Goal: Register for event/course

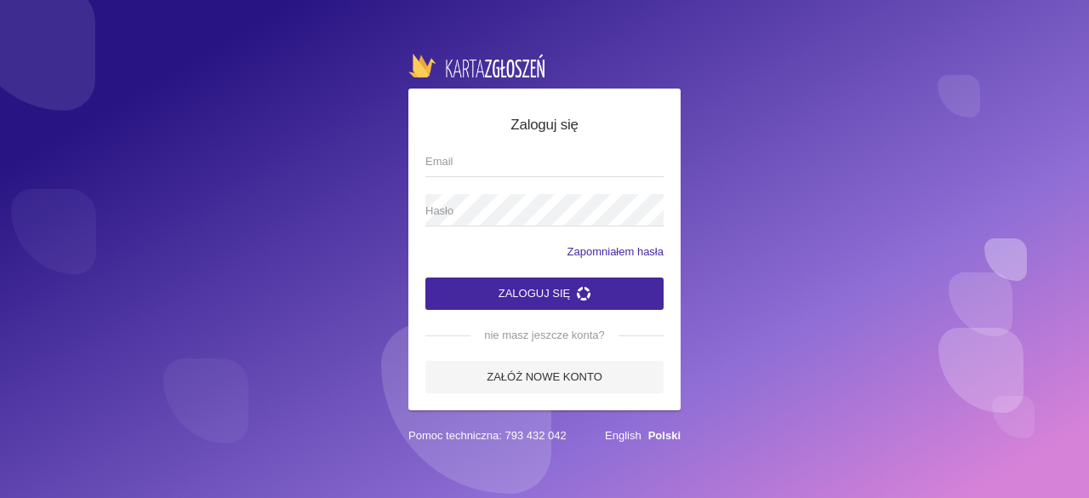
drag, startPoint x: 0, startPoint y: 0, endPoint x: 464, endPoint y: 162, distance: 491.9
click at [464, 162] on input "Email" at bounding box center [544, 161] width 238 height 32
type input "[EMAIL_ADDRESS][DOMAIN_NAME]"
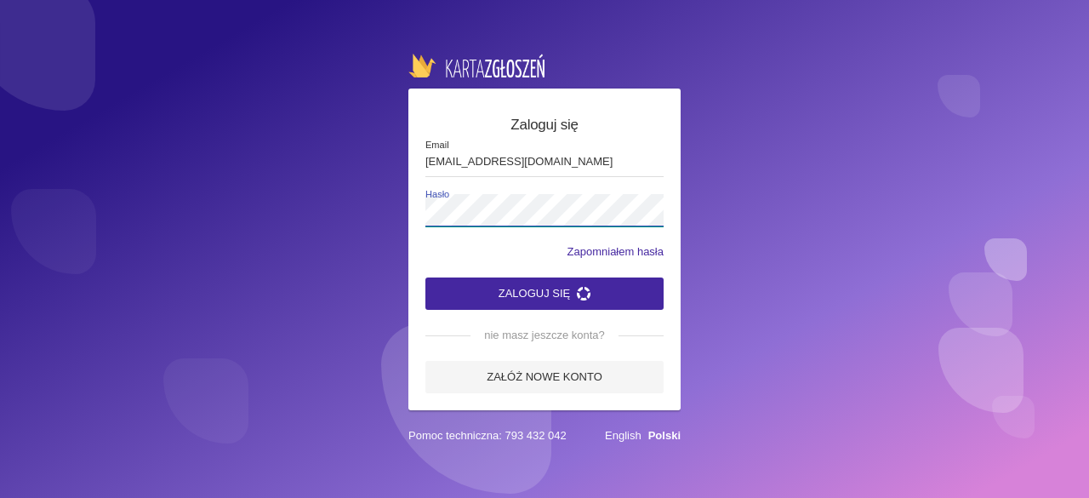
click at [425, 277] on button "Zaloguj się" at bounding box center [544, 293] width 238 height 32
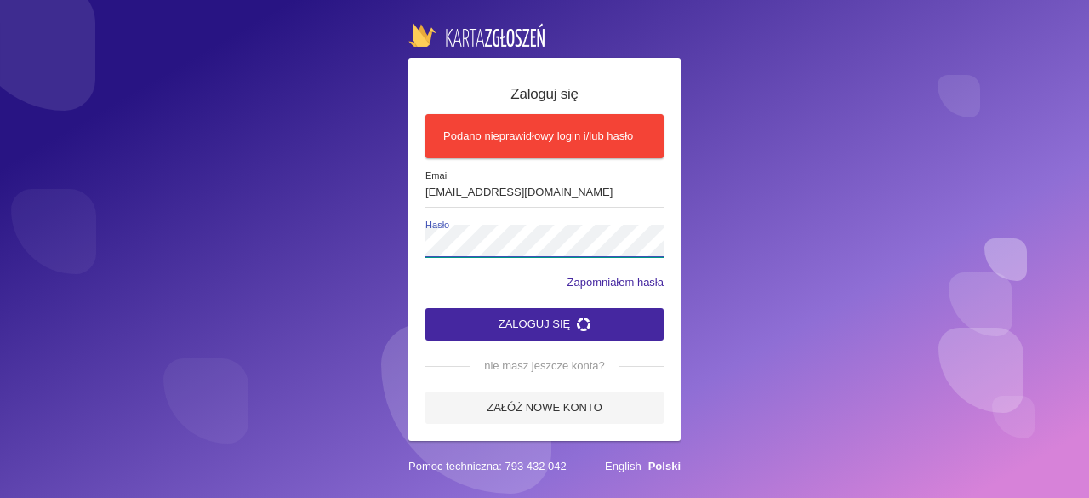
click button "Zaloguj się" at bounding box center [544, 324] width 238 height 32
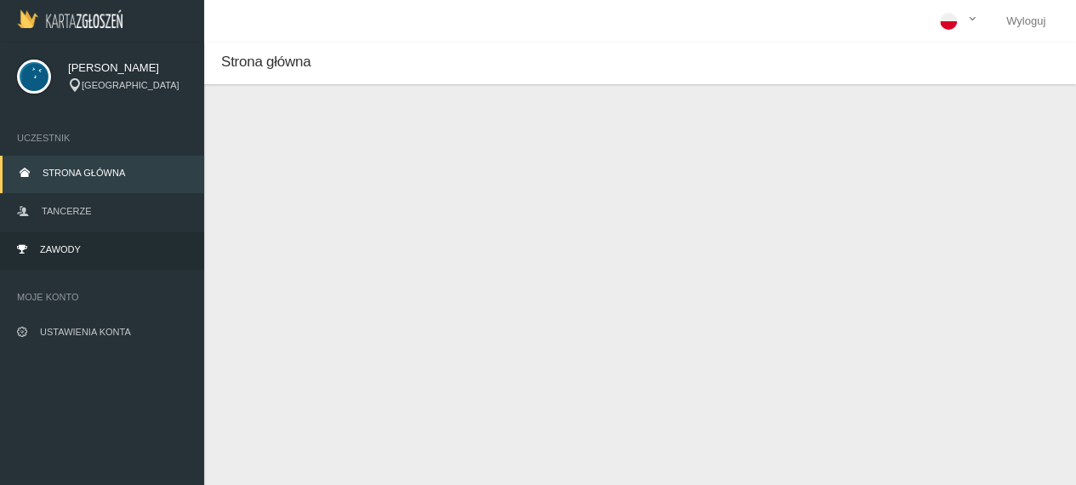
click at [75, 253] on span "Zawody" at bounding box center [60, 249] width 41 height 10
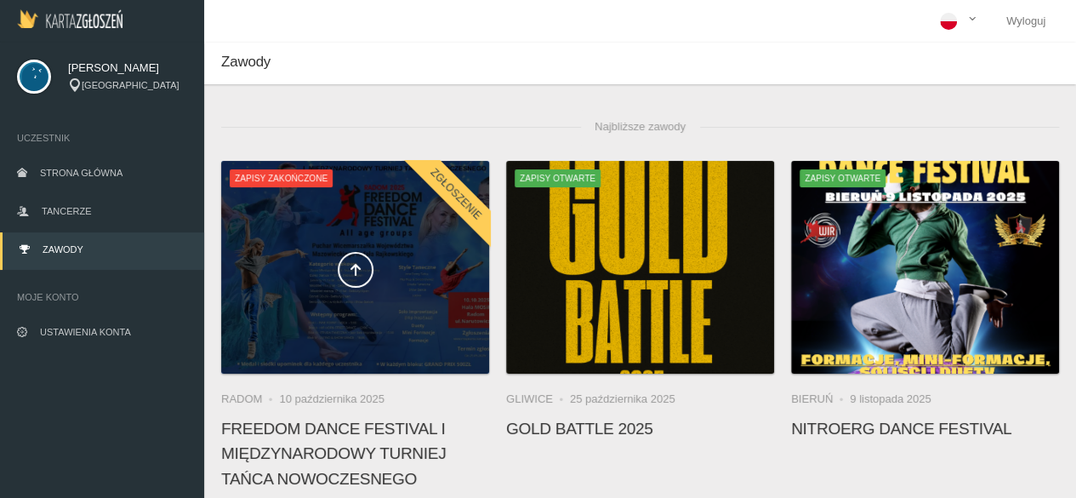
click at [317, 273] on span at bounding box center [355, 270] width 268 height 36
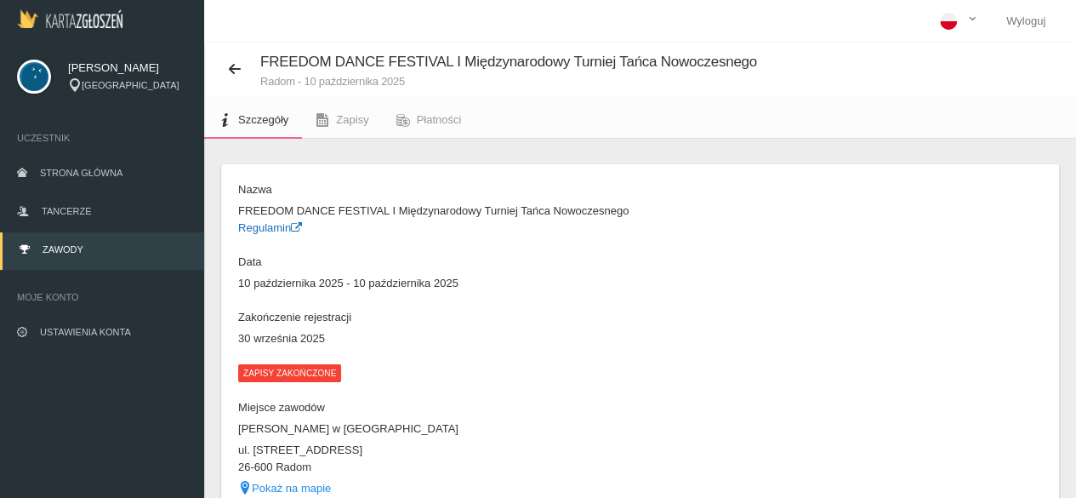
click at [275, 226] on link "Regulamin" at bounding box center [270, 227] width 64 height 13
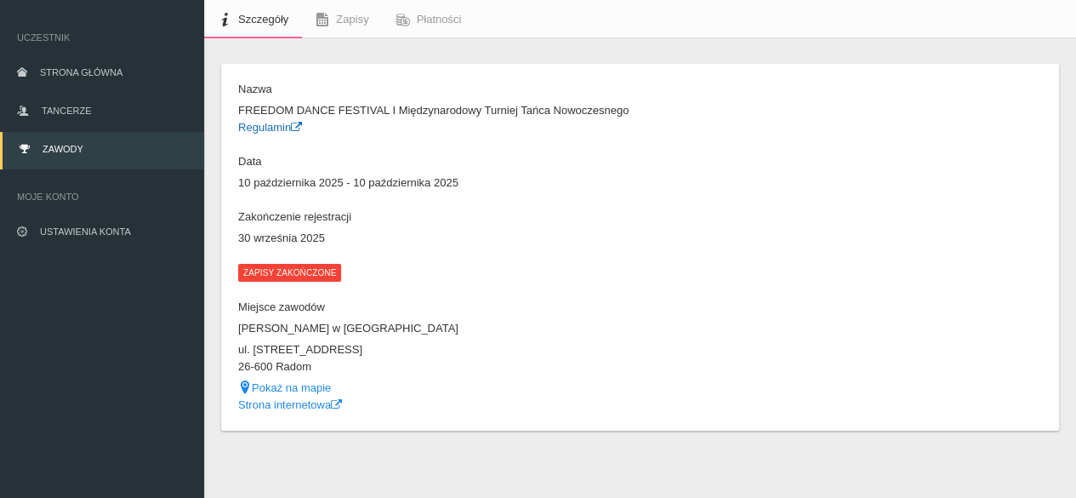
scroll to position [100, 0]
click at [344, 15] on span "Zapisy" at bounding box center [352, 20] width 32 height 13
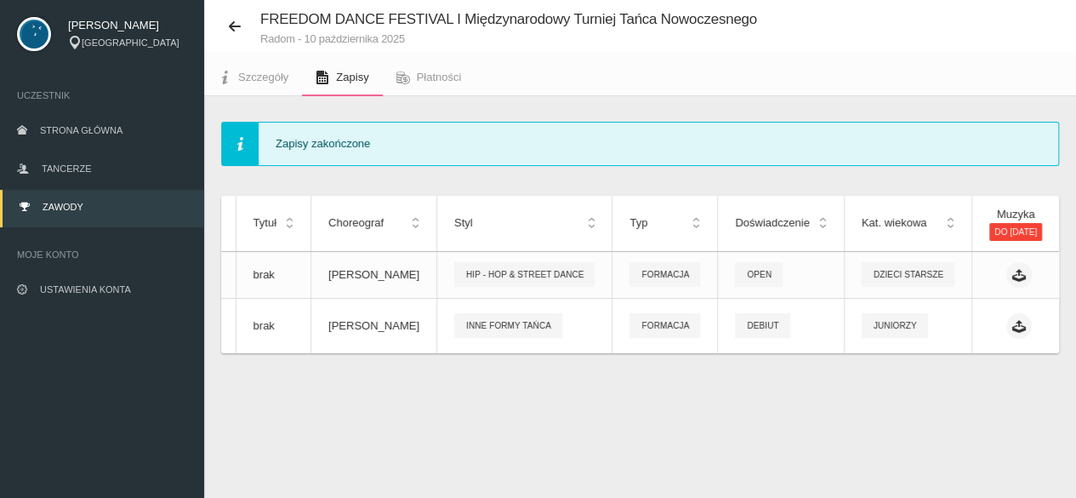
scroll to position [0, 175]
click at [1012, 278] on icon at bounding box center [1019, 275] width 14 height 14
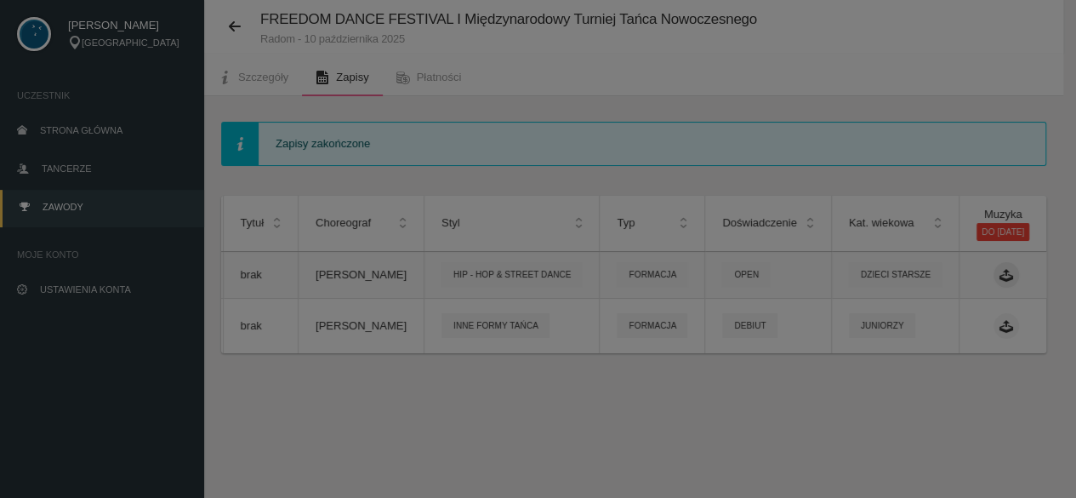
scroll to position [0, 174]
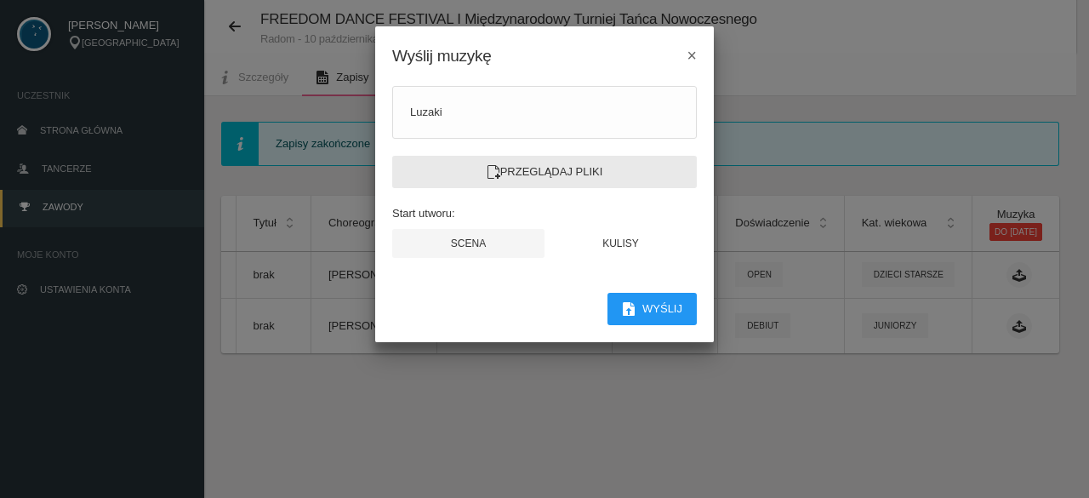
click at [544, 173] on label "Przeglądaj pliki" at bounding box center [544, 172] width 304 height 32
click at [0, 0] on input "Przeglądaj pliki" at bounding box center [0, 0] width 0 height 0
click at [556, 174] on label "Przeglądaj pliki" at bounding box center [544, 172] width 304 height 32
click at [0, 0] on input "Przeglądaj pliki" at bounding box center [0, 0] width 0 height 0
click at [555, 181] on label "Przeglądaj pliki" at bounding box center [544, 172] width 304 height 32
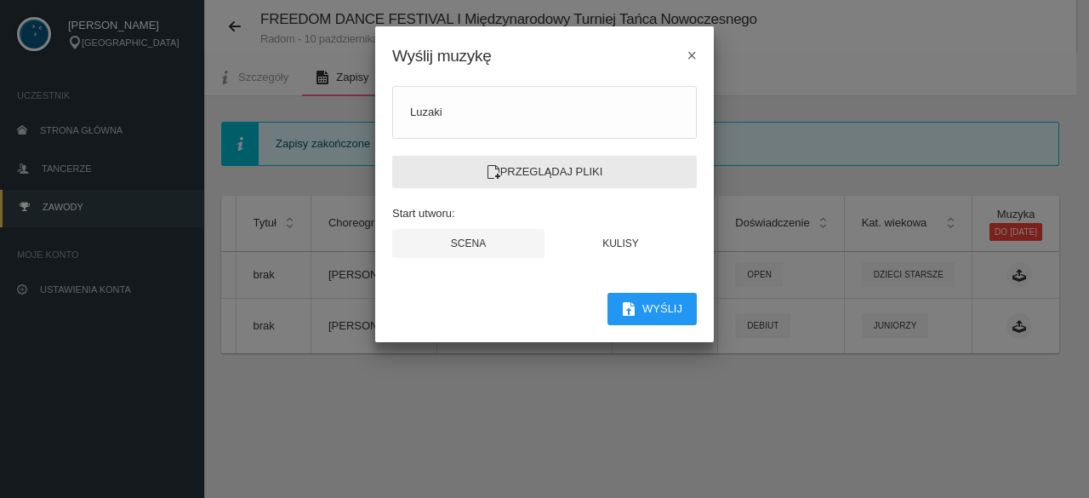
click at [0, 0] on input "Przeglądaj pliki" at bounding box center [0, 0] width 0 height 0
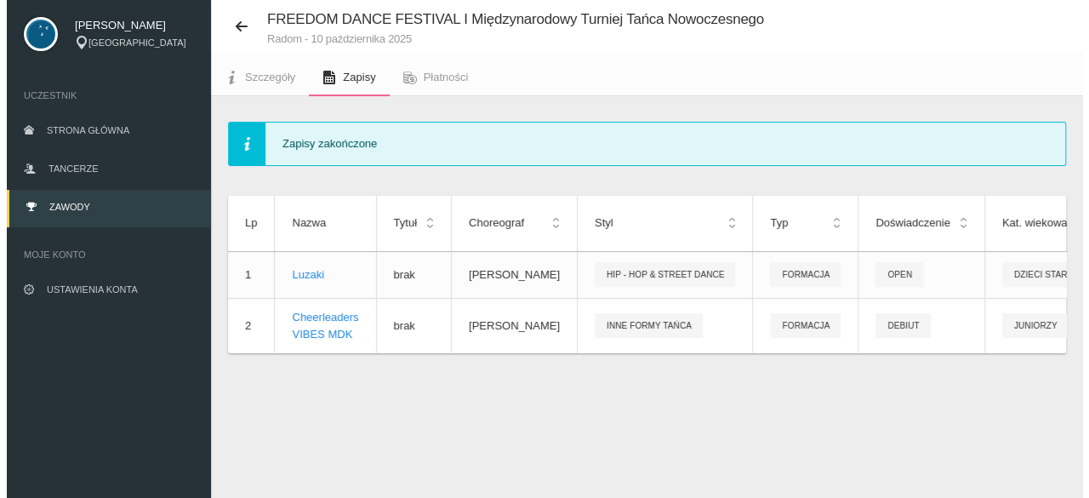
scroll to position [0, 175]
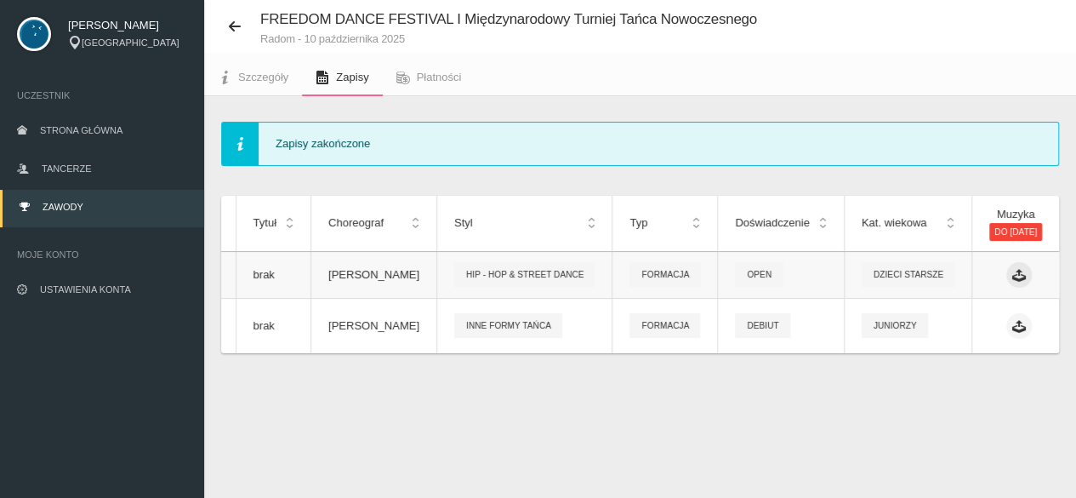
click at [1012, 280] on icon at bounding box center [1019, 275] width 14 height 14
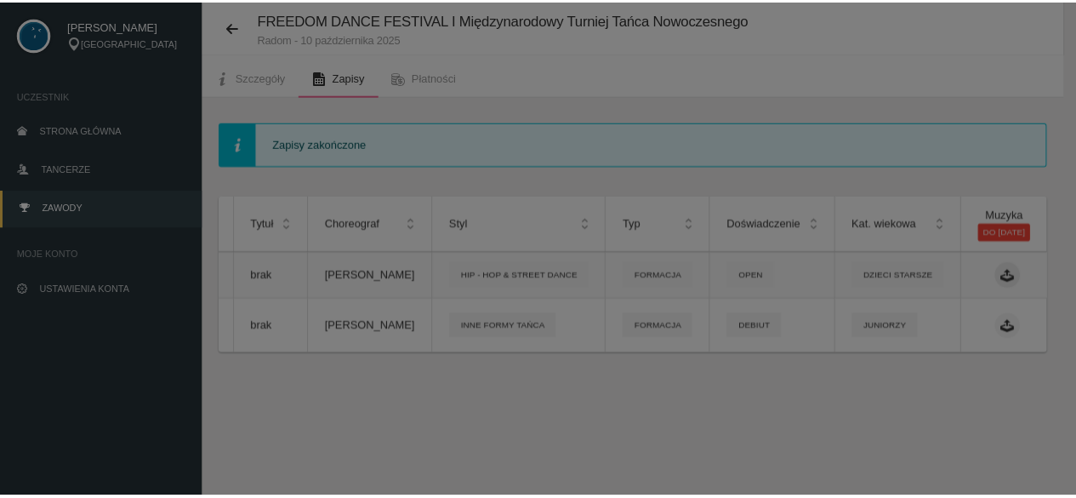
scroll to position [0, 174]
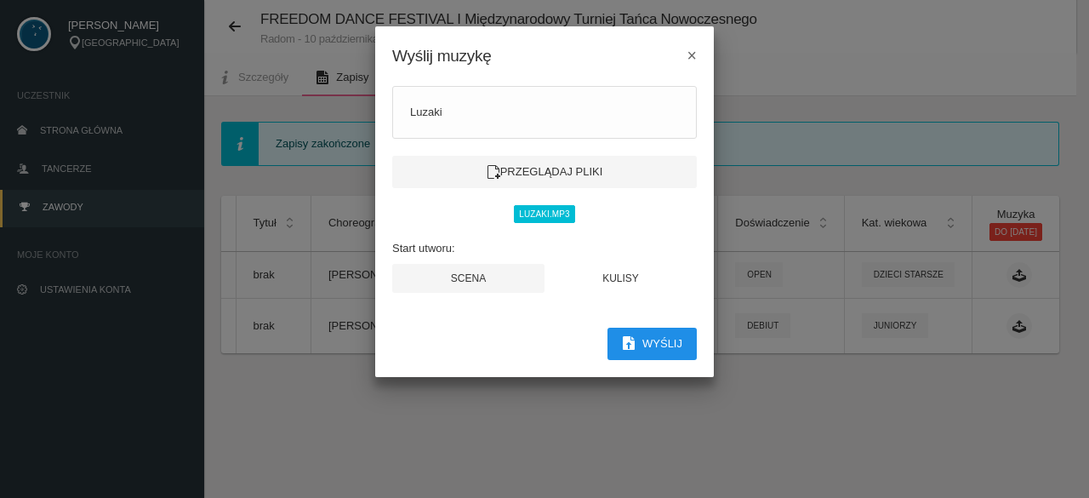
click at [672, 333] on button "Wyślij" at bounding box center [651, 343] width 89 height 32
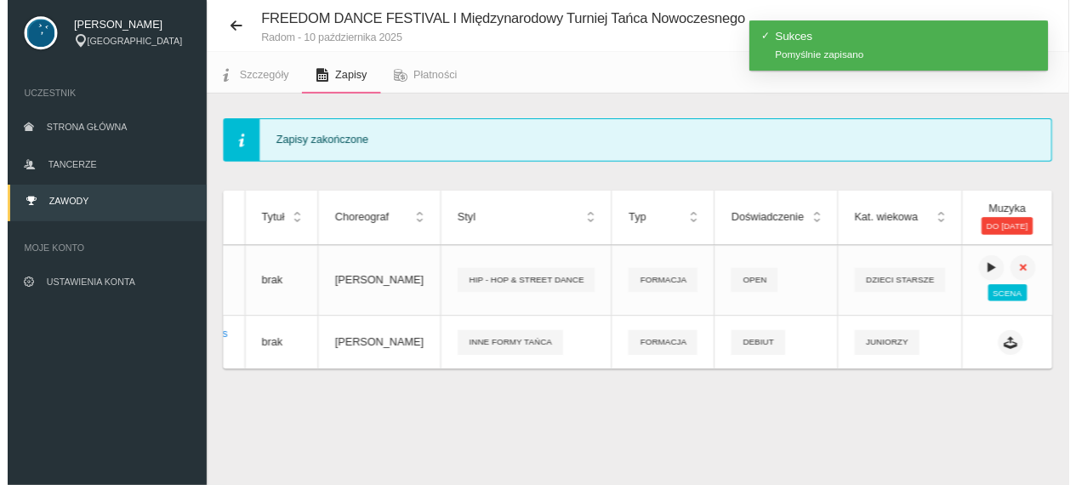
scroll to position [0, 162]
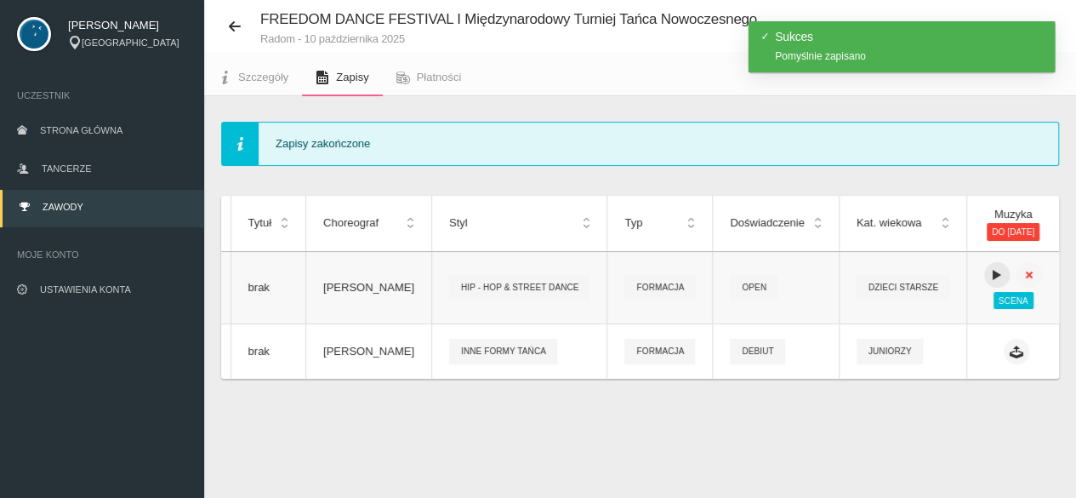
click at [990, 273] on icon at bounding box center [997, 275] width 14 height 14
click at [1009, 352] on icon at bounding box center [1016, 351] width 14 height 14
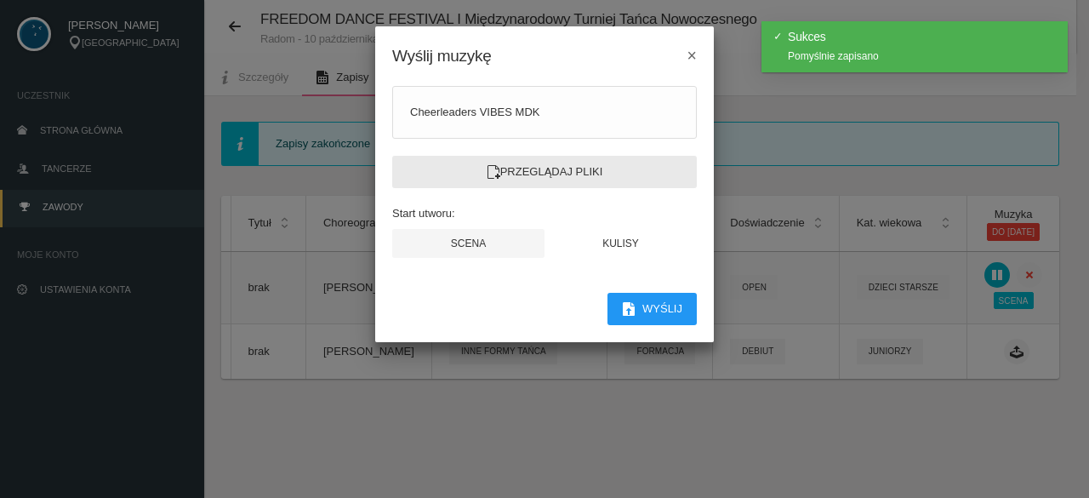
click at [541, 168] on label "Przeglądaj pliki" at bounding box center [544, 172] width 304 height 32
click at [0, 0] on input "Przeglądaj pliki" at bounding box center [0, 0] width 0 height 0
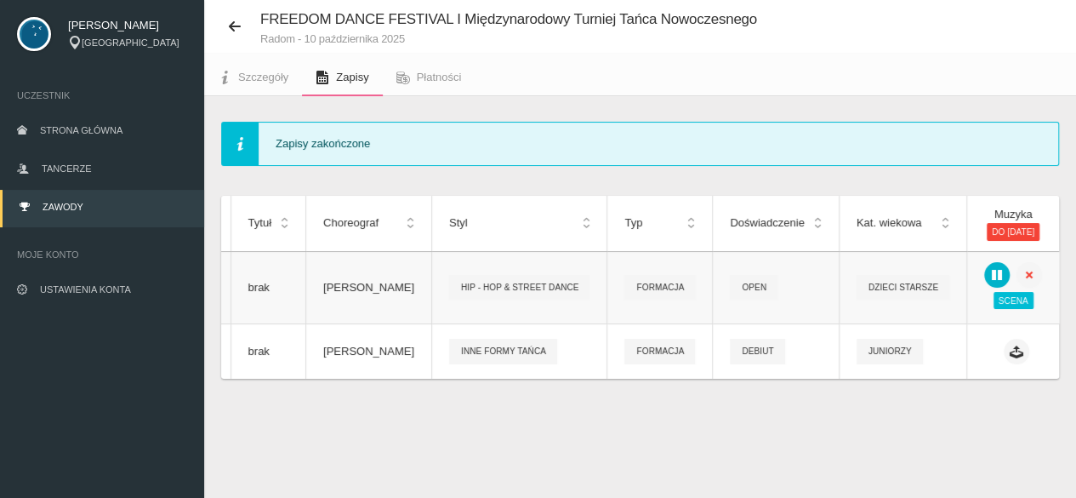
click at [984, 275] on button at bounding box center [997, 275] width 26 height 26
click at [1009, 353] on icon at bounding box center [1016, 351] width 14 height 14
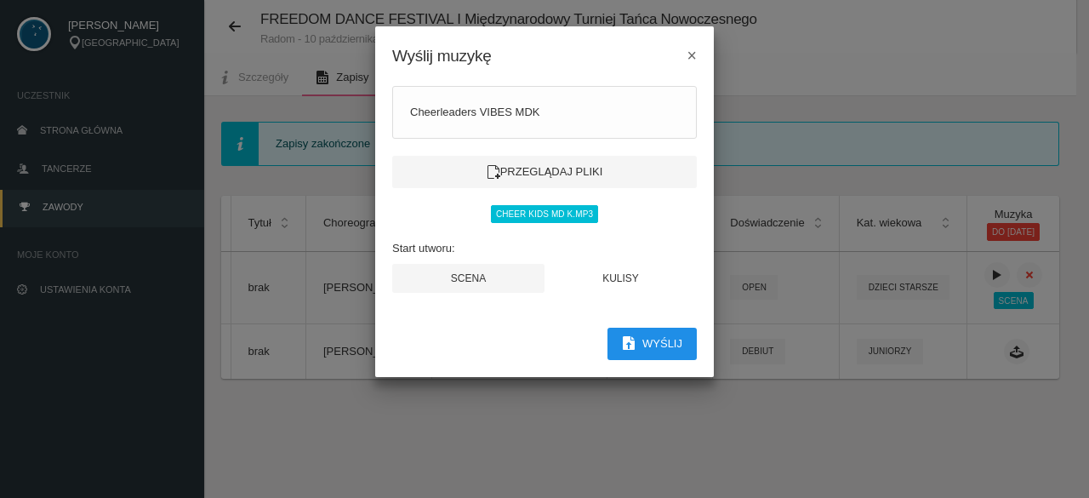
click at [632, 336] on icon "button" at bounding box center [629, 343] width 14 height 14
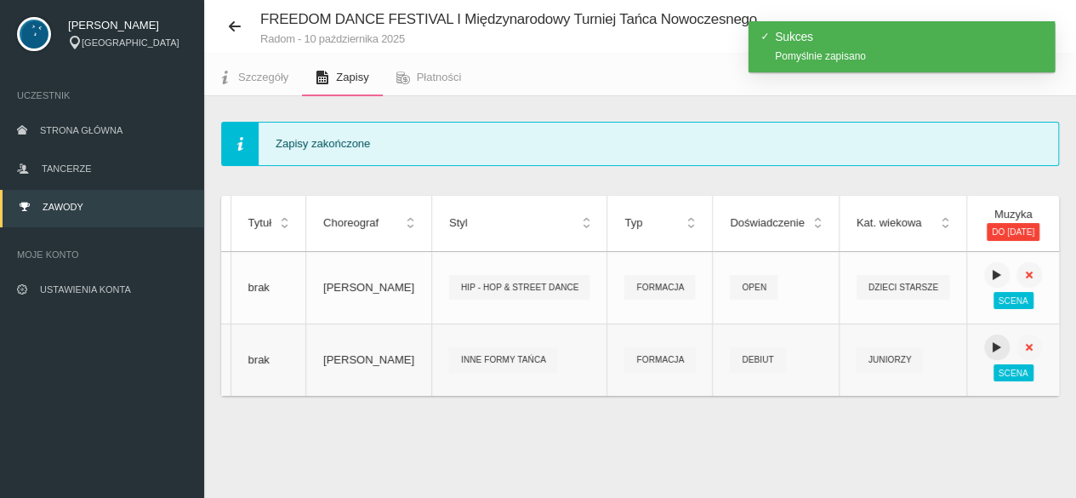
click at [990, 341] on icon at bounding box center [997, 347] width 14 height 14
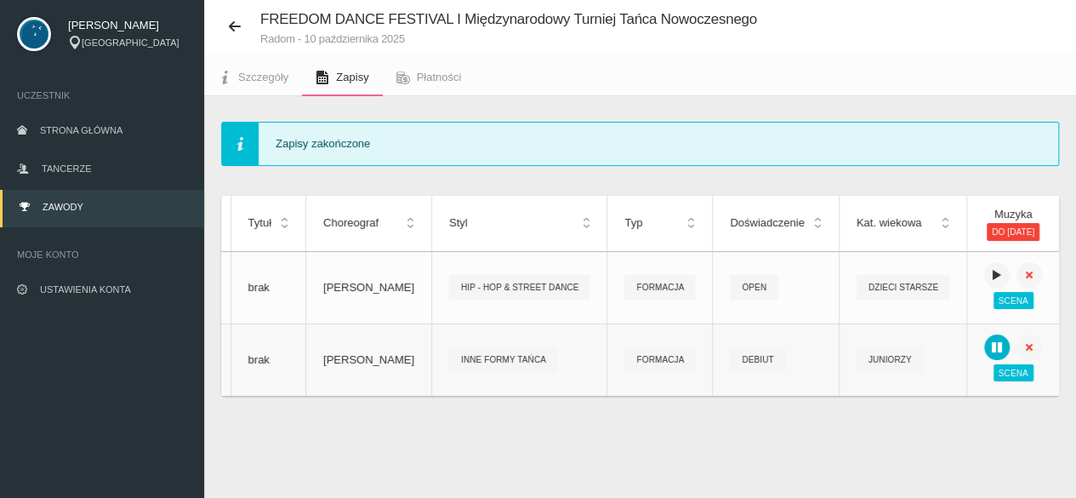
click at [990, 345] on icon at bounding box center [997, 347] width 14 height 14
click at [1010, 376] on span "Scena" at bounding box center [1013, 372] width 40 height 17
click at [59, 132] on span "Strona główna" at bounding box center [81, 130] width 82 height 10
